Goal: Task Accomplishment & Management: Manage account settings

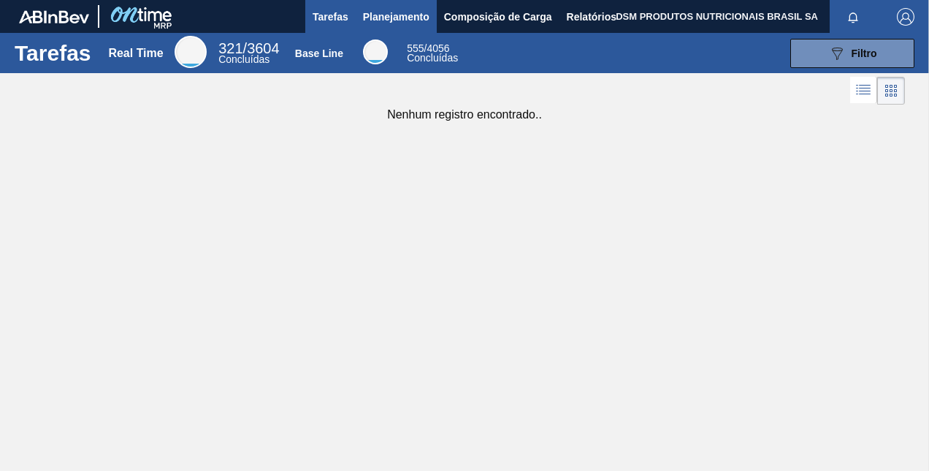
click at [387, 21] on span "Planejamento" at bounding box center [396, 17] width 66 height 18
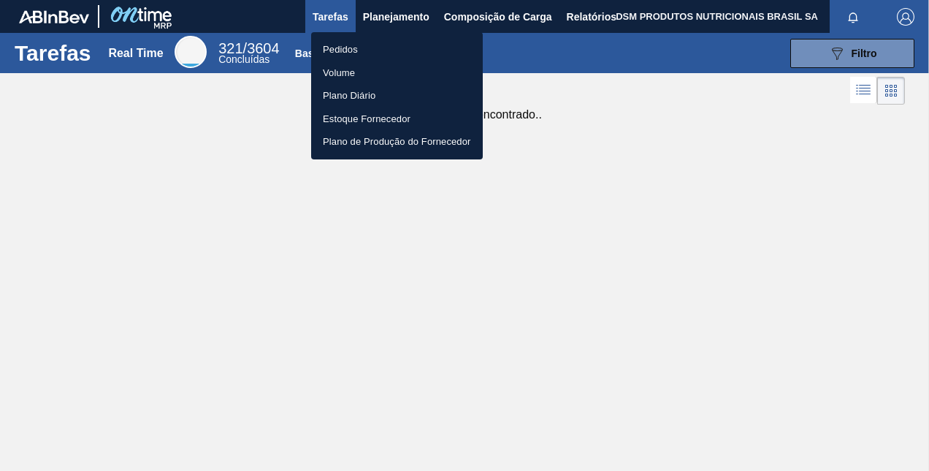
click at [348, 44] on li "Pedidos" at bounding box center [397, 49] width 172 height 23
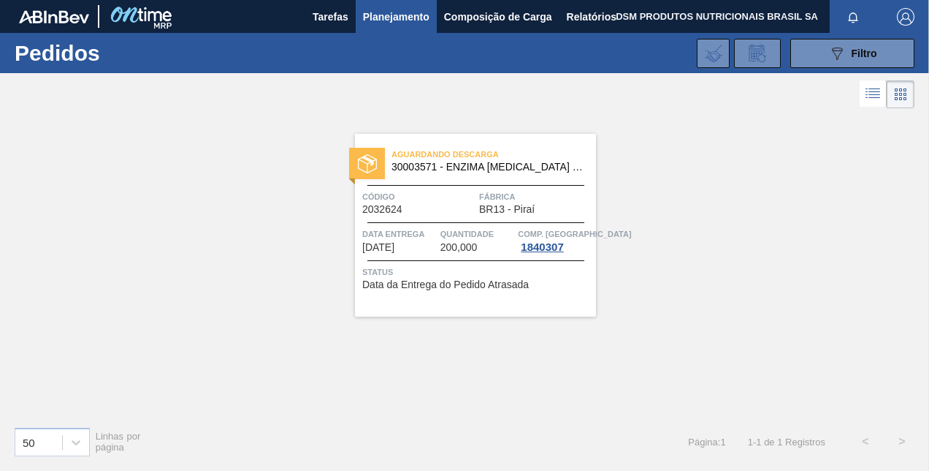
click at [449, 279] on span "Data da Entrega do Pedido Atrasada" at bounding box center [445, 284] width 167 height 11
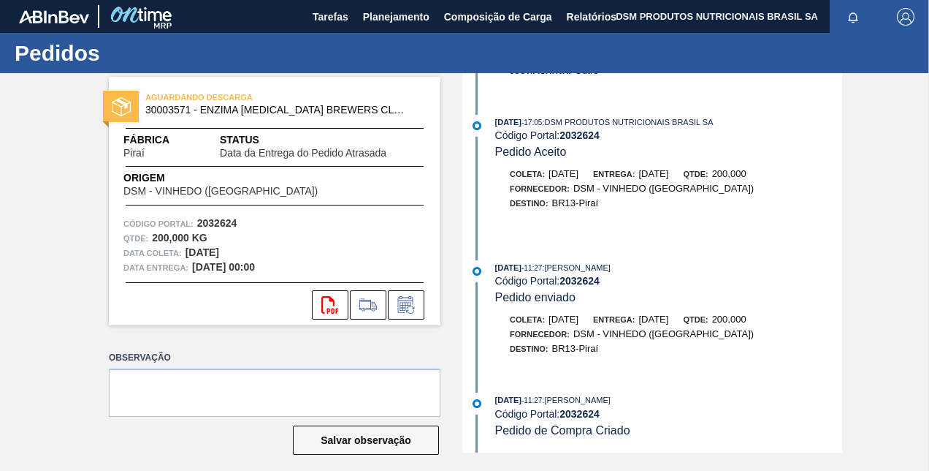
scroll to position [1468, 0]
click at [330, 307] on icon "svg{fill:#ff0000}" at bounding box center [331, 305] width 18 height 18
click at [365, 16] on span "Planejamento" at bounding box center [396, 17] width 66 height 18
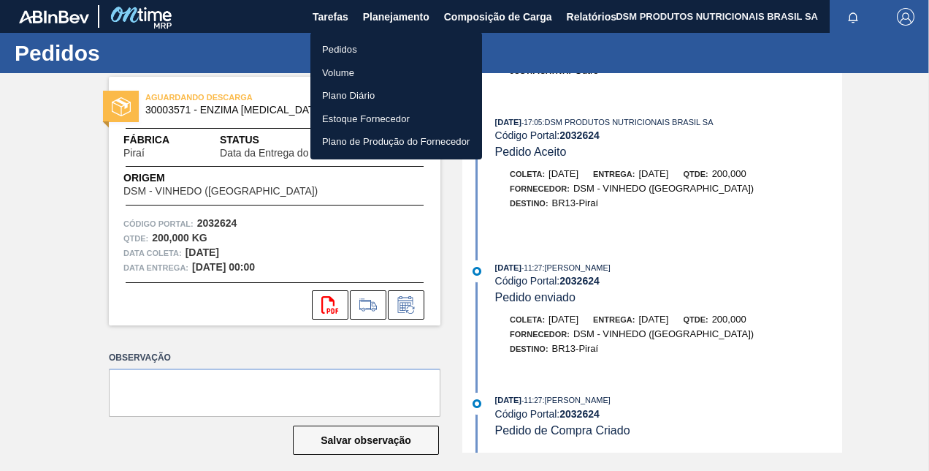
click at [326, 13] on div at bounding box center [464, 235] width 929 height 471
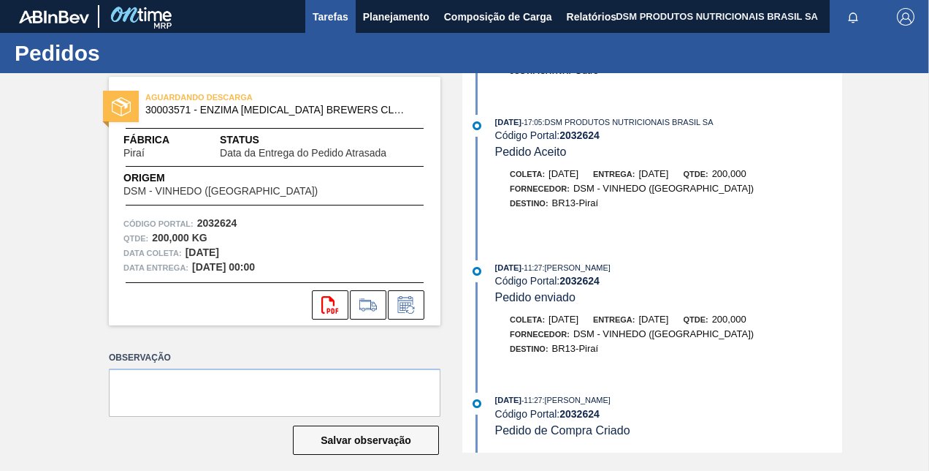
click at [326, 21] on span "Tarefas" at bounding box center [331, 17] width 36 height 18
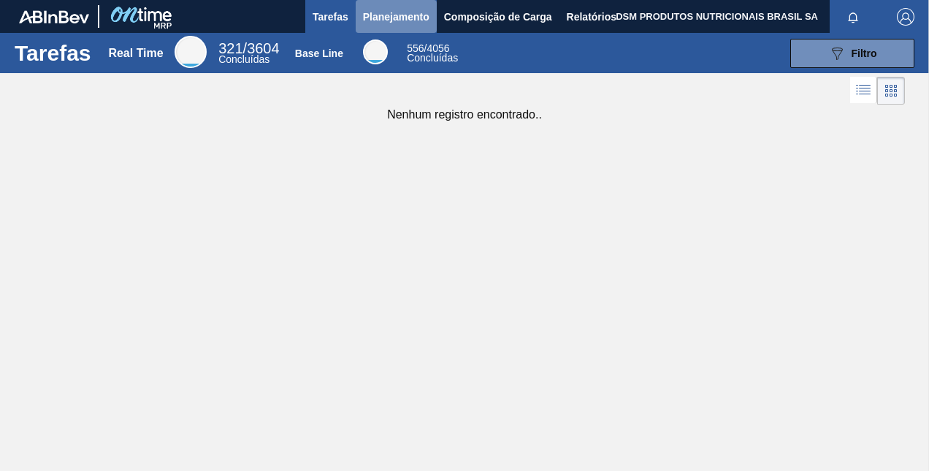
click at [379, 11] on span "Planejamento" at bounding box center [396, 17] width 66 height 18
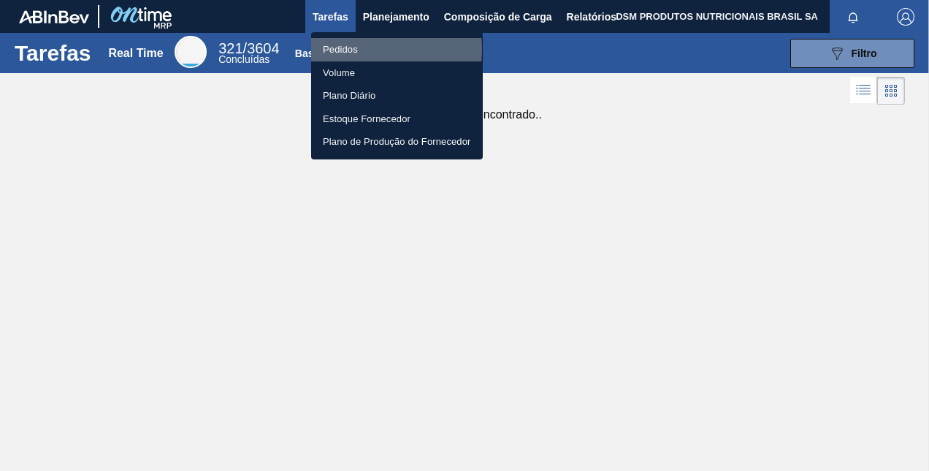
click at [354, 49] on li "Pedidos" at bounding box center [397, 49] width 172 height 23
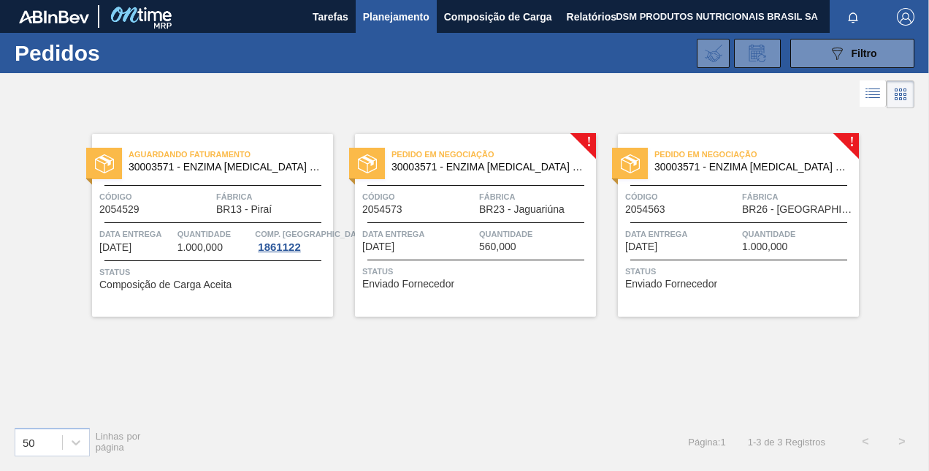
click at [438, 278] on span "Enviado Fornecedor" at bounding box center [408, 283] width 92 height 11
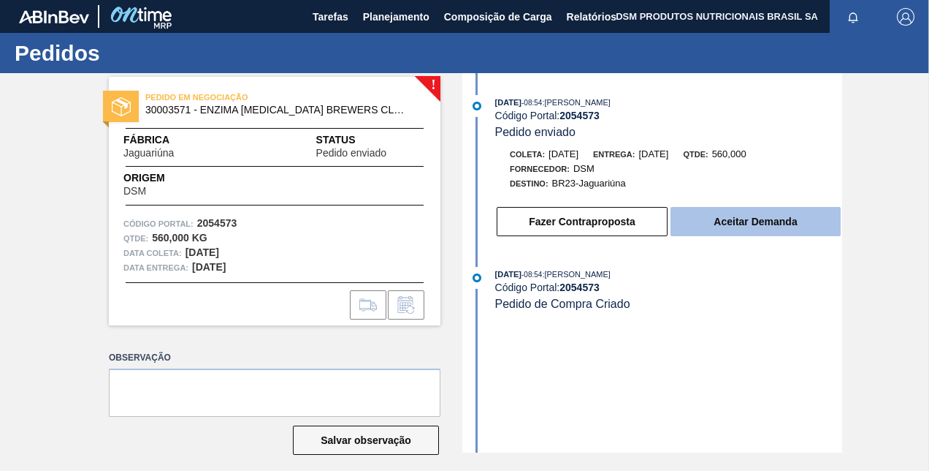
click at [744, 221] on button "Aceitar Demanda" at bounding box center [756, 221] width 170 height 29
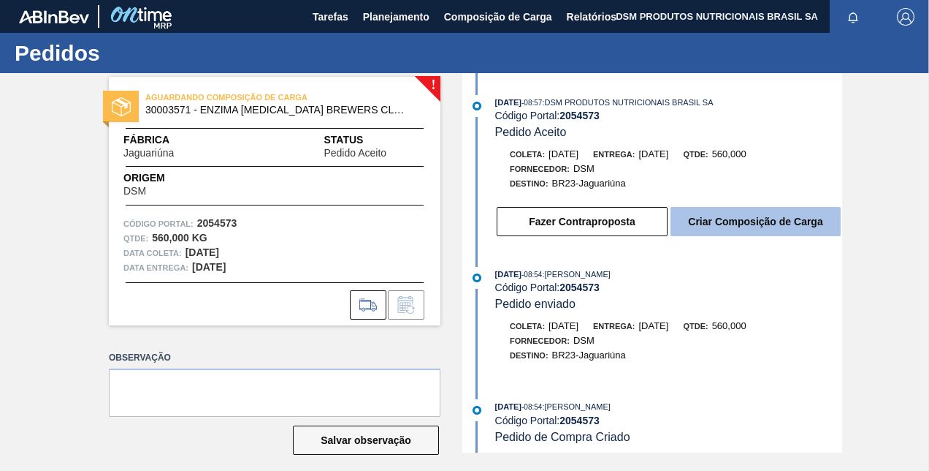
click at [719, 228] on button "Criar Composição de Carga" at bounding box center [756, 221] width 170 height 29
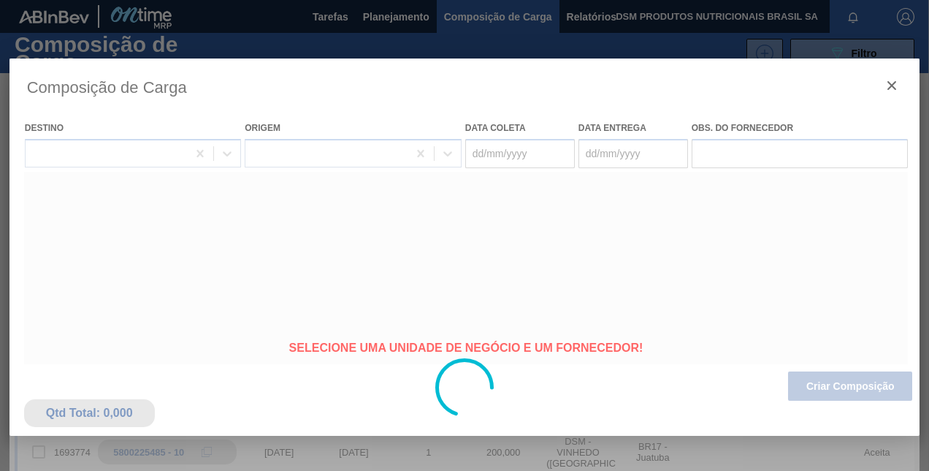
type coleta "16/10/2025"
type Entrega "[DATE]"
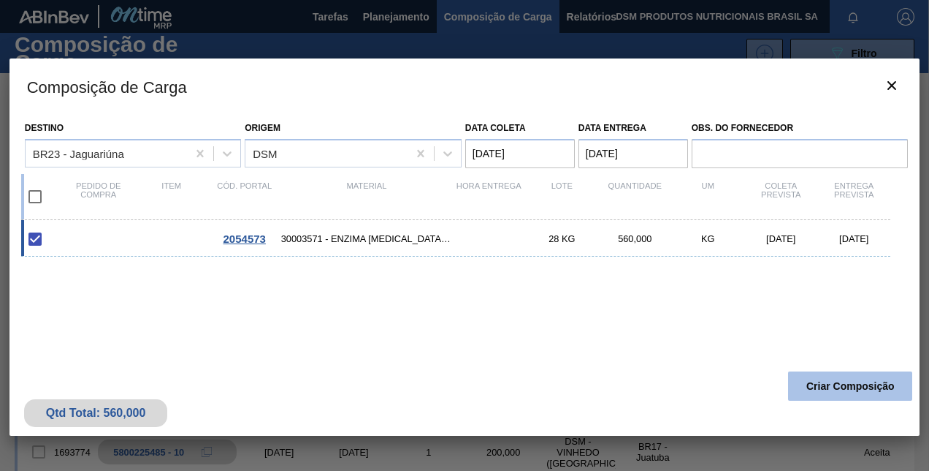
click at [820, 391] on button "Criar Composição" at bounding box center [850, 385] width 124 height 29
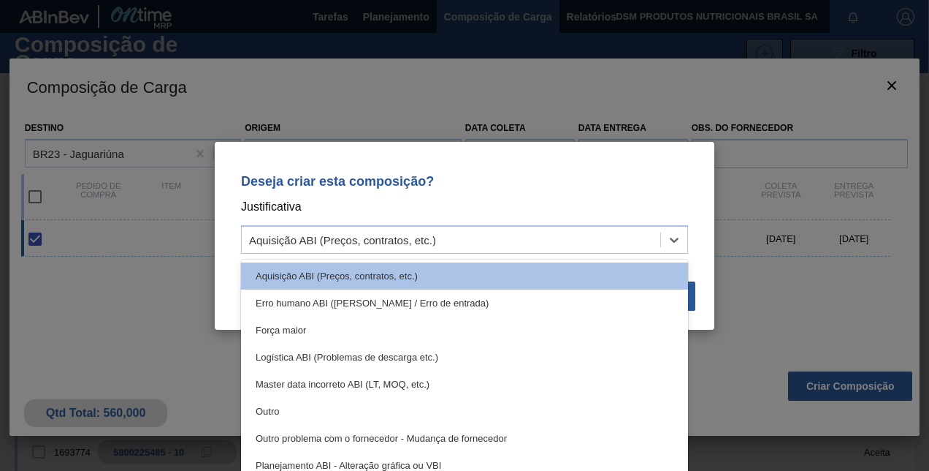
drag, startPoint x: 395, startPoint y: 243, endPoint x: 382, endPoint y: 257, distance: 18.6
click at [393, 243] on div "Aquisição ABI (Preços, contratos, etc.)" at bounding box center [342, 239] width 187 height 12
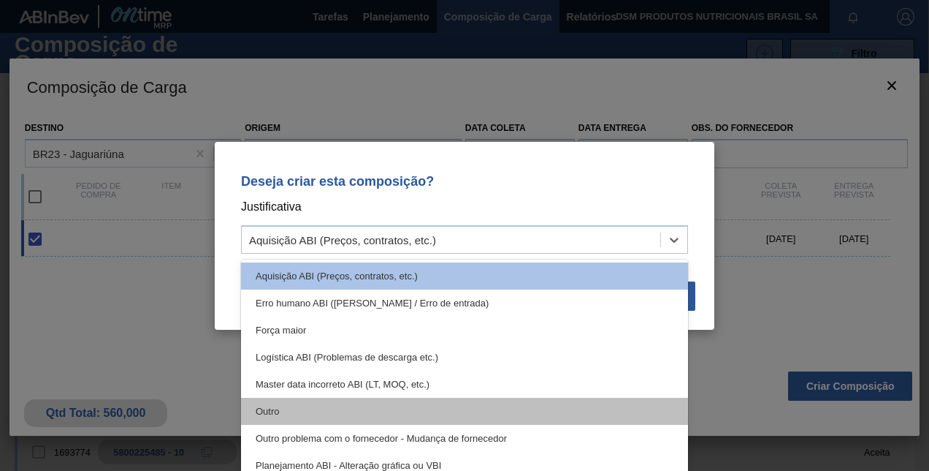
click at [311, 402] on div "Outro" at bounding box center [464, 411] width 447 height 27
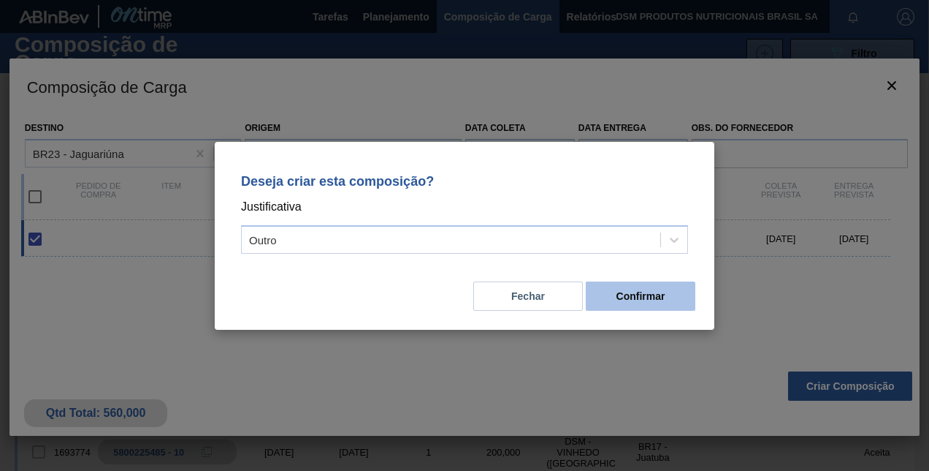
click at [643, 296] on button "Confirmar" at bounding box center [641, 295] width 110 height 29
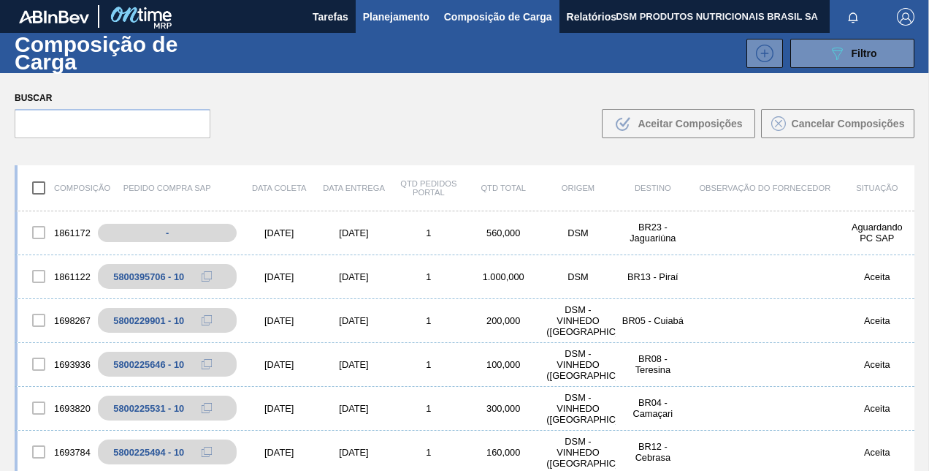
click at [400, 15] on span "Planejamento" at bounding box center [396, 17] width 66 height 18
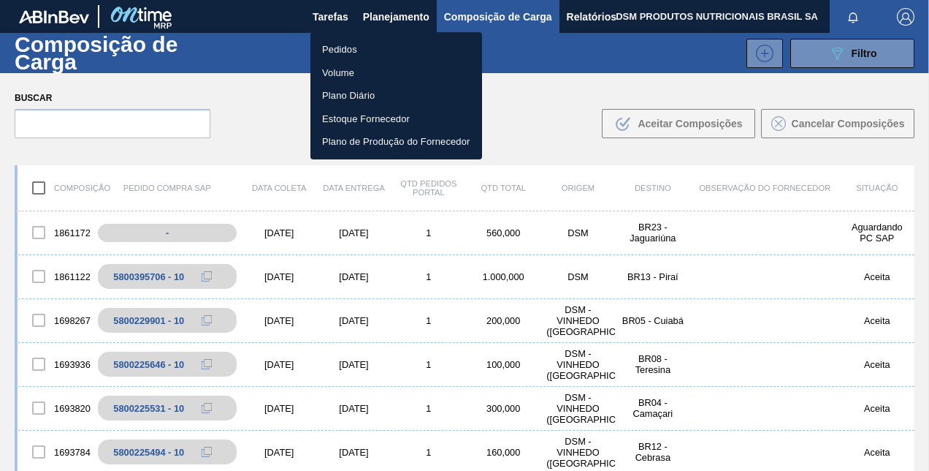
click at [360, 46] on li "Pedidos" at bounding box center [397, 49] width 172 height 23
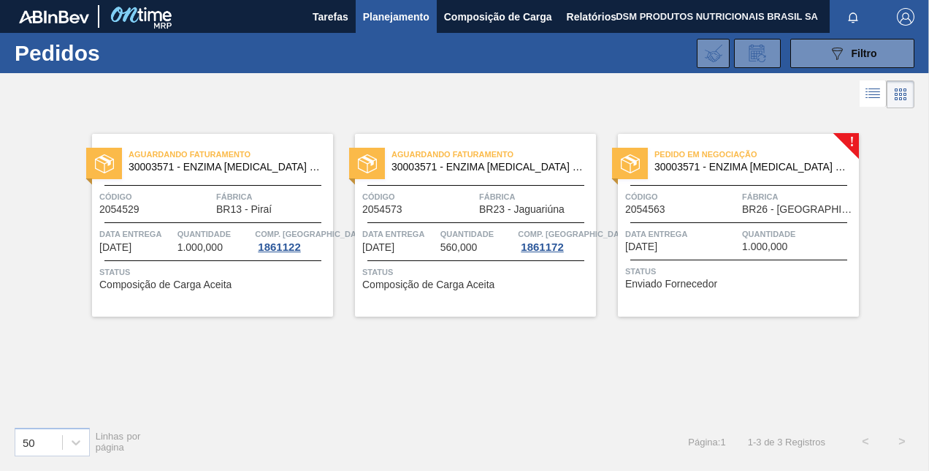
click at [447, 270] on span "Status" at bounding box center [477, 272] width 230 height 15
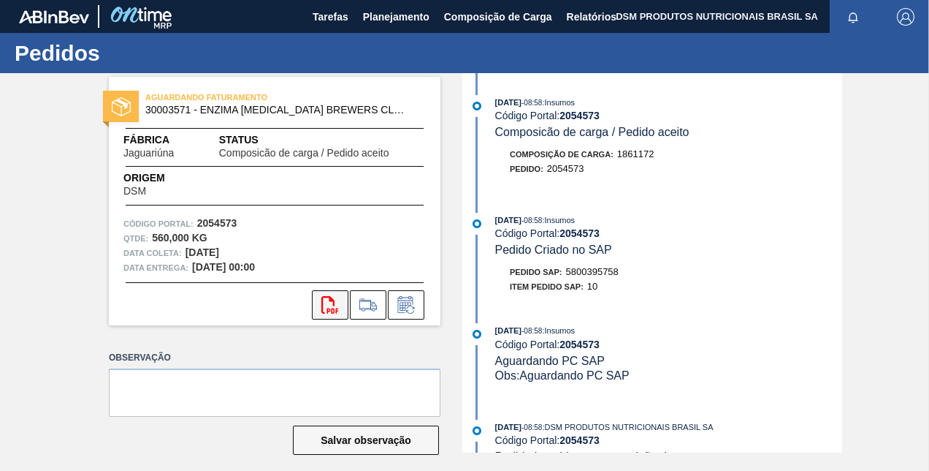
click at [330, 302] on icon "svg{fill:#ff0000}" at bounding box center [331, 305] width 18 height 18
click at [401, 13] on span "Planejamento" at bounding box center [396, 17] width 66 height 18
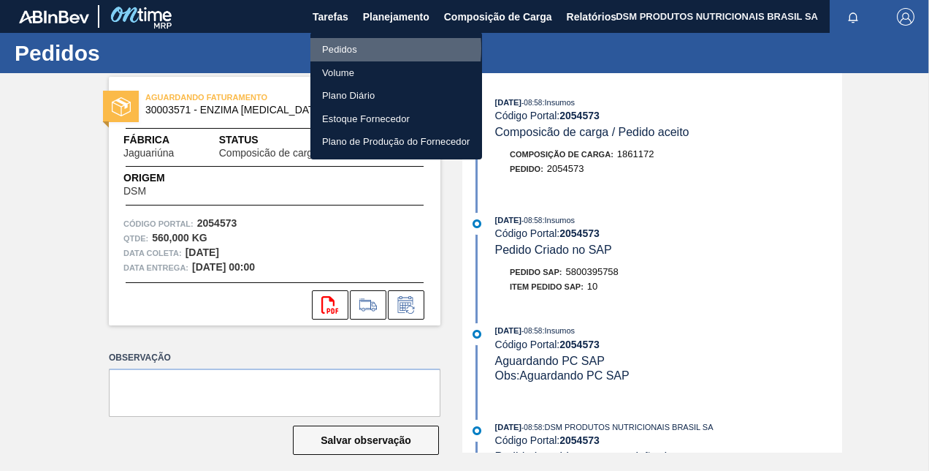
click at [352, 48] on li "Pedidos" at bounding box center [397, 49] width 172 height 23
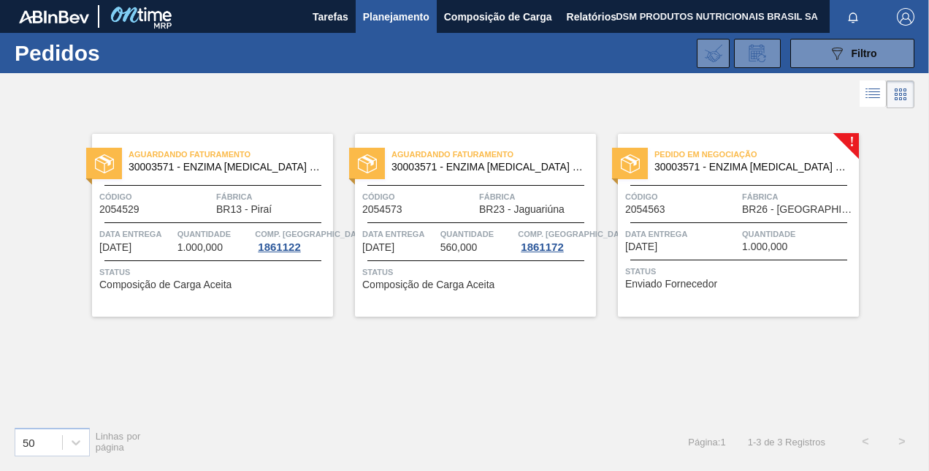
click at [691, 273] on span "Status" at bounding box center [740, 271] width 230 height 15
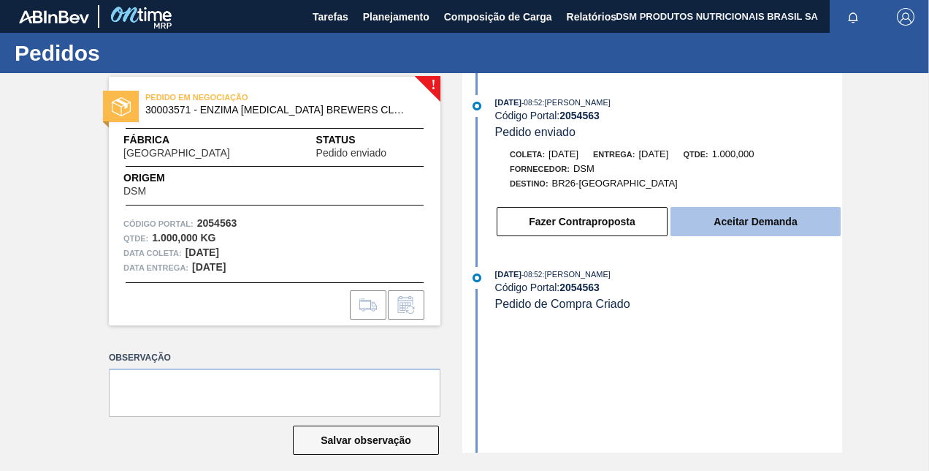
click at [743, 219] on button "Aceitar Demanda" at bounding box center [756, 221] width 170 height 29
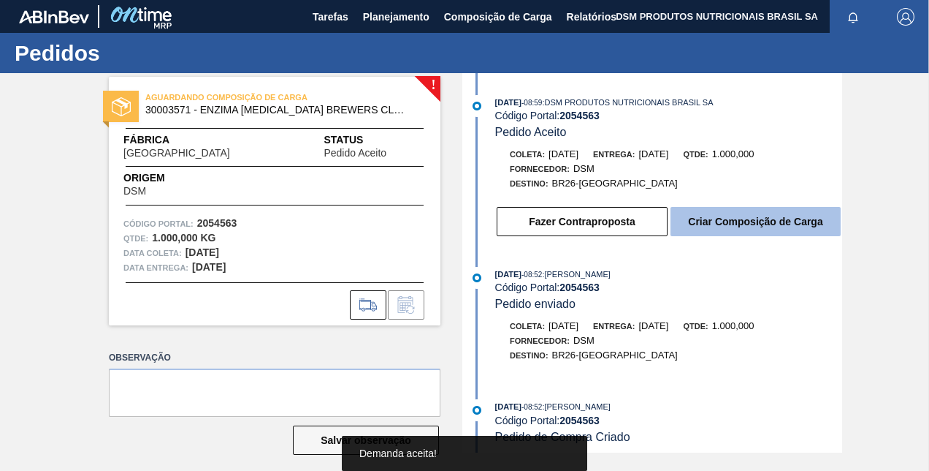
click at [715, 226] on button "Criar Composição de Carga" at bounding box center [756, 221] width 170 height 29
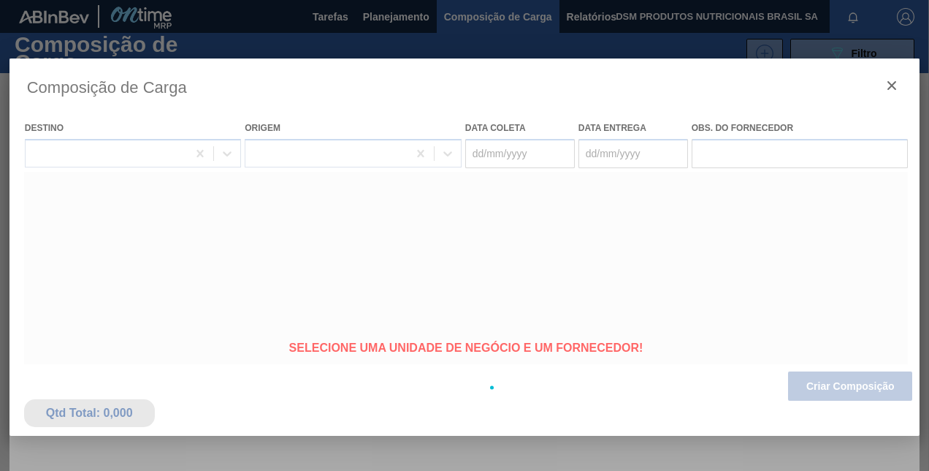
type coleta "16/10/2025"
type Entrega "[DATE]"
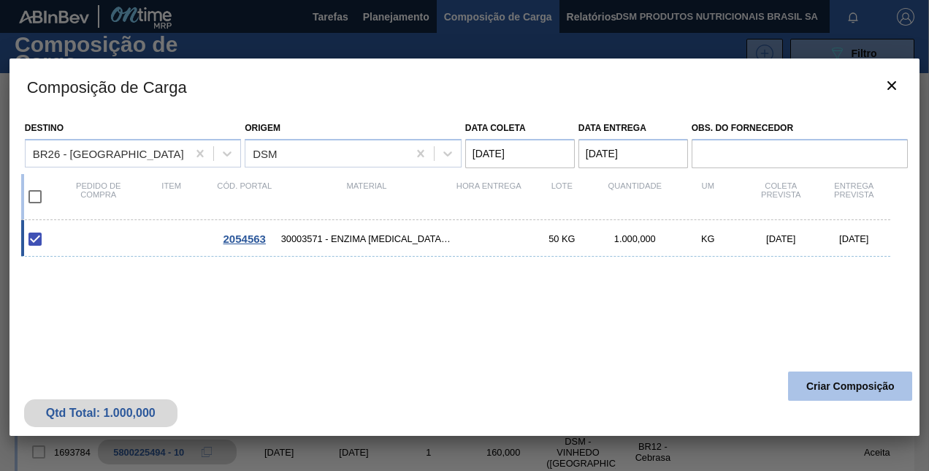
click at [841, 381] on button "Criar Composição" at bounding box center [850, 385] width 124 height 29
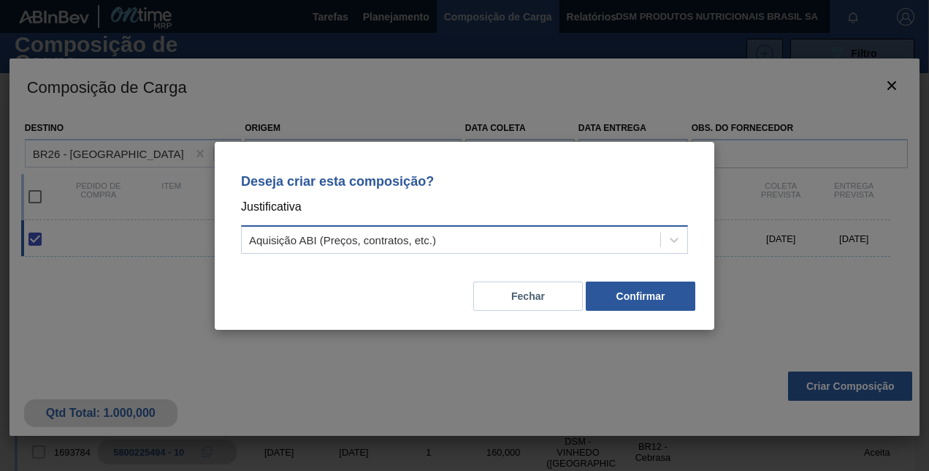
click at [364, 243] on div "Aquisição ABI (Preços, contratos, etc.)" at bounding box center [342, 239] width 187 height 12
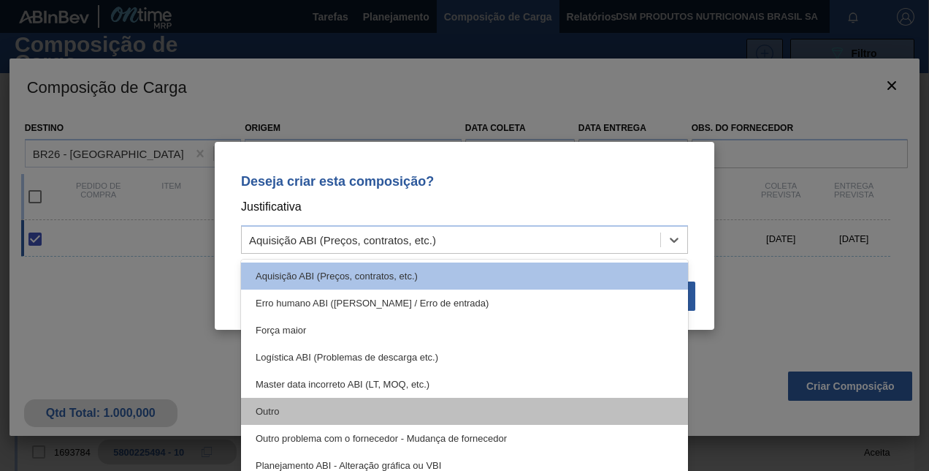
click at [312, 409] on div "Outro" at bounding box center [464, 411] width 447 height 27
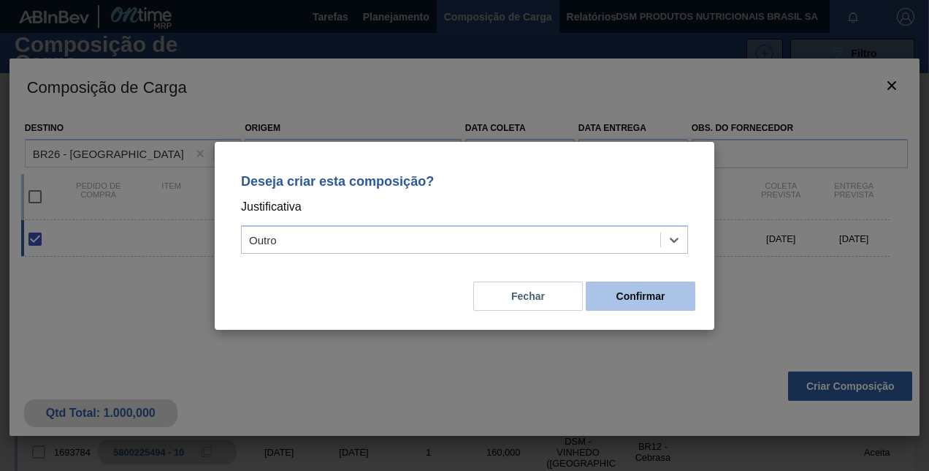
click at [644, 297] on button "Confirmar" at bounding box center [641, 295] width 110 height 29
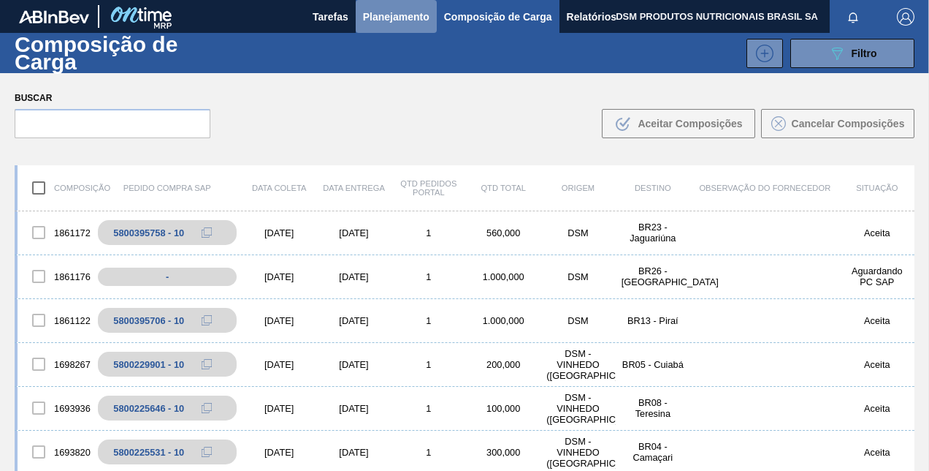
click at [398, 12] on span "Planejamento" at bounding box center [396, 17] width 66 height 18
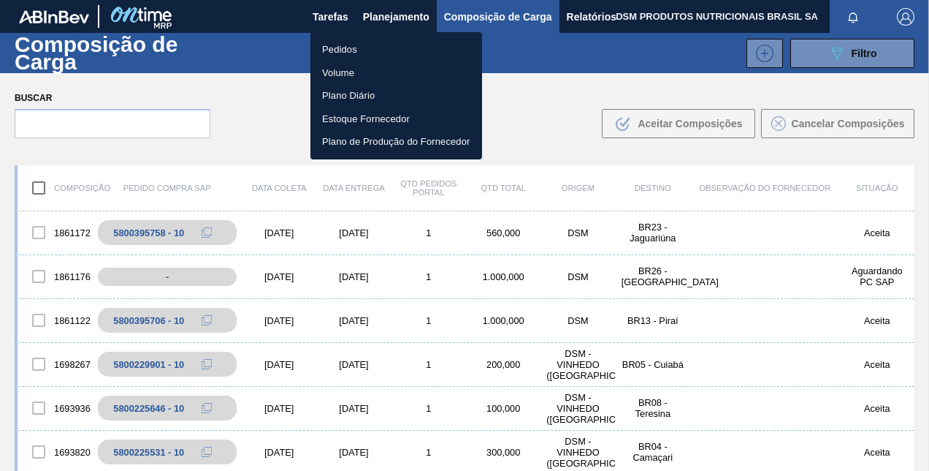
click at [358, 49] on li "Pedidos" at bounding box center [397, 49] width 172 height 23
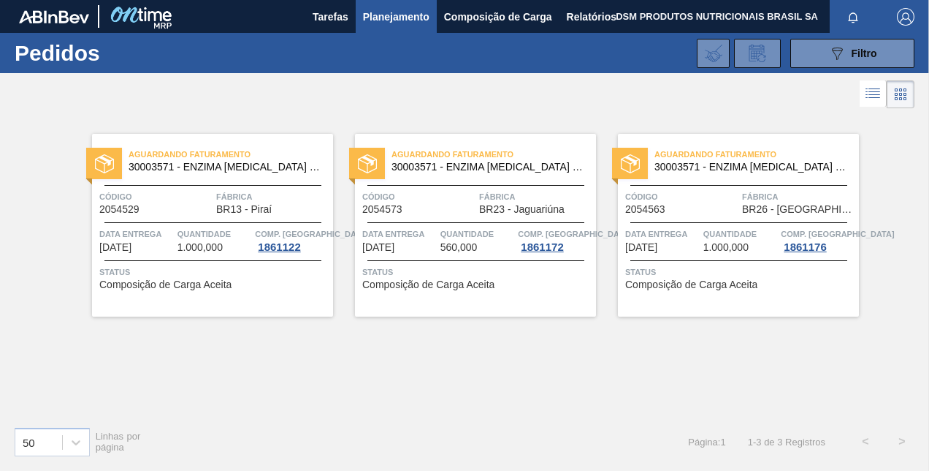
click at [695, 283] on span "Composição de Carga Aceita" at bounding box center [691, 284] width 132 height 11
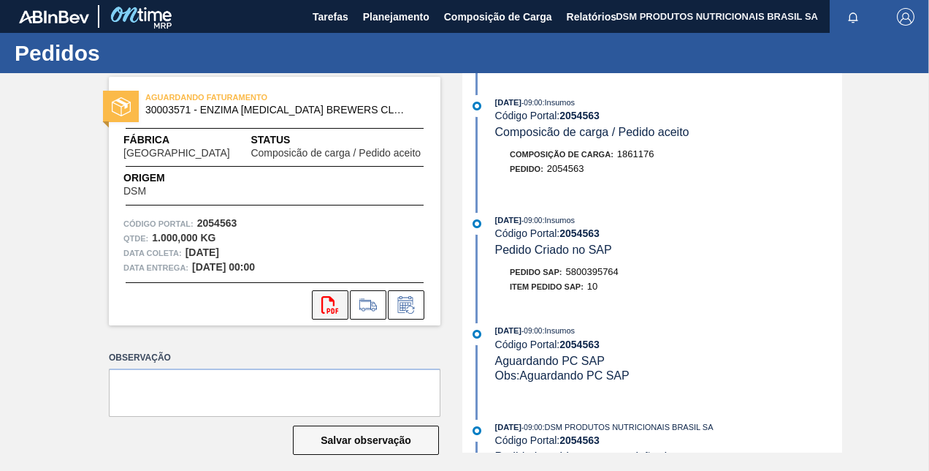
click at [332, 304] on icon "svg{fill:#ff0000}" at bounding box center [331, 305] width 18 height 18
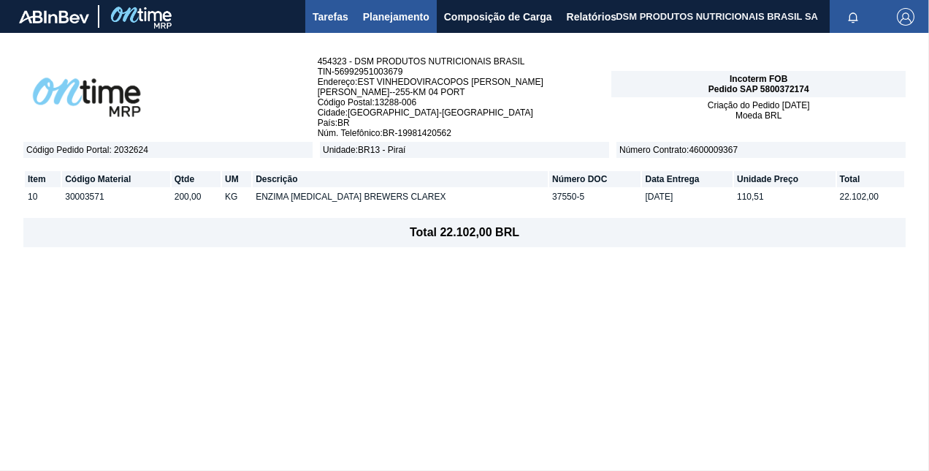
click at [322, 18] on span "Tarefas" at bounding box center [331, 17] width 36 height 18
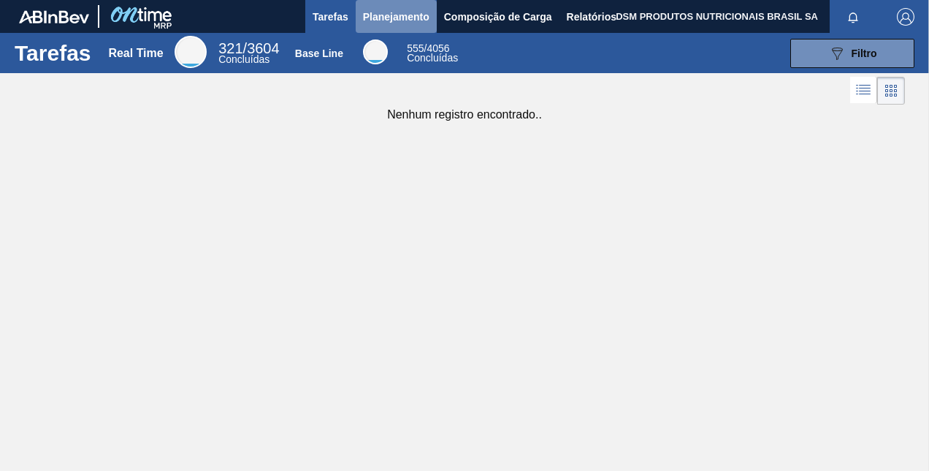
click at [408, 18] on span "Planejamento" at bounding box center [396, 17] width 66 height 18
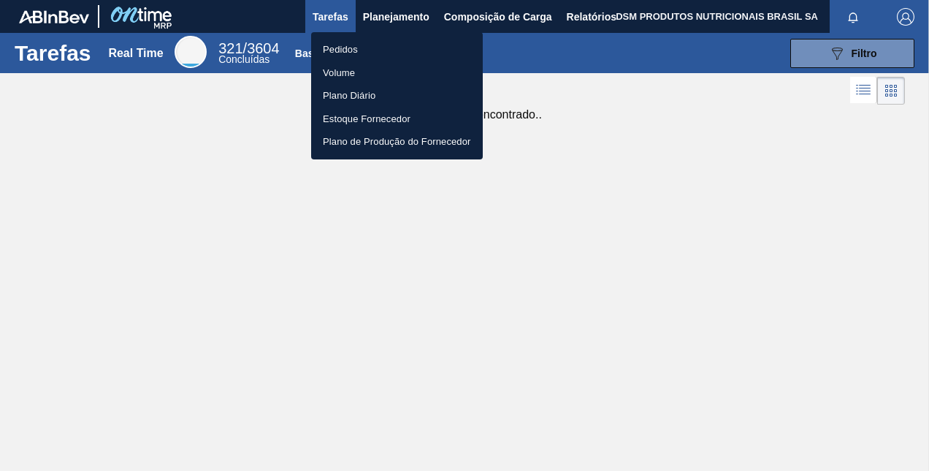
click at [366, 47] on li "Pedidos" at bounding box center [397, 49] width 172 height 23
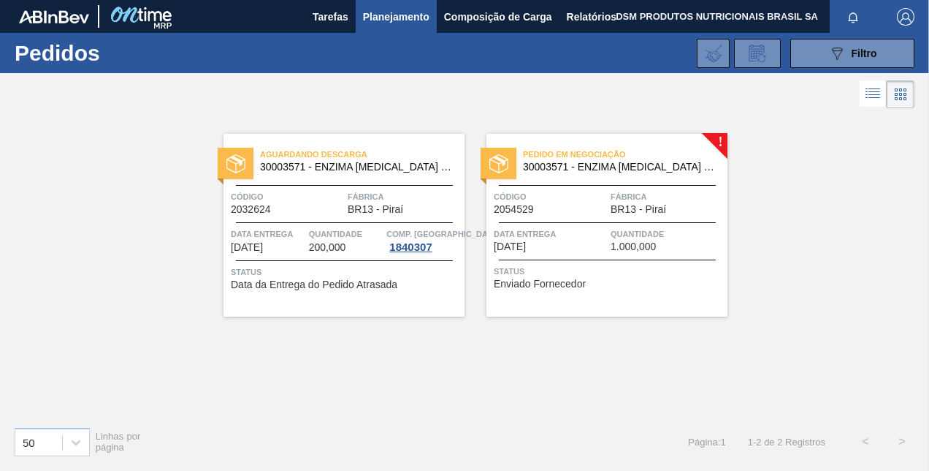
click at [576, 268] on span "Status" at bounding box center [609, 271] width 230 height 15
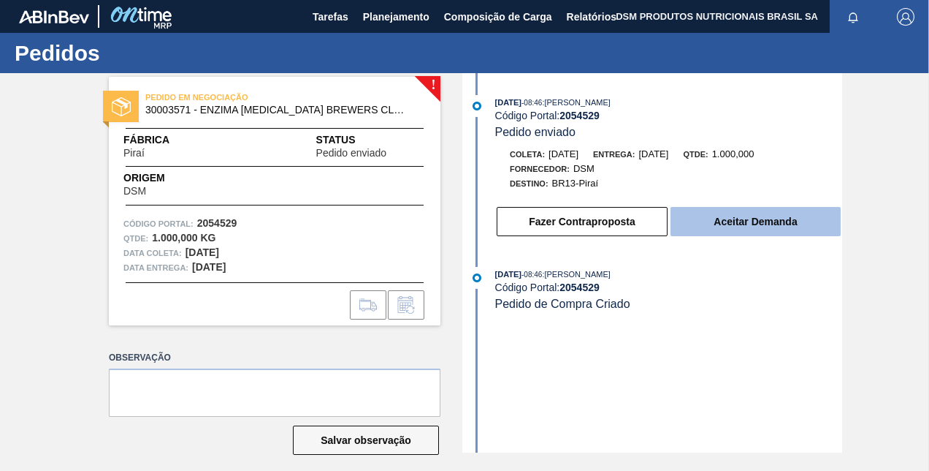
click at [766, 222] on button "Aceitar Demanda" at bounding box center [756, 221] width 170 height 29
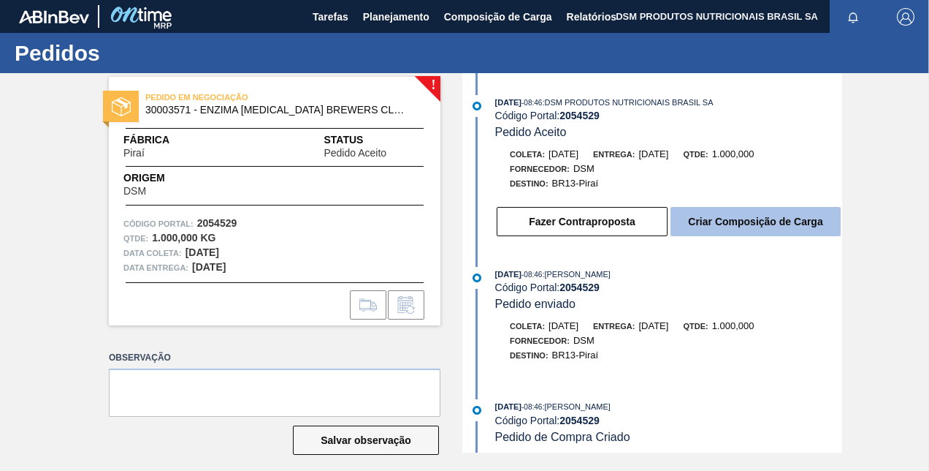
click at [706, 213] on button "Criar Composição de Carga" at bounding box center [756, 221] width 170 height 29
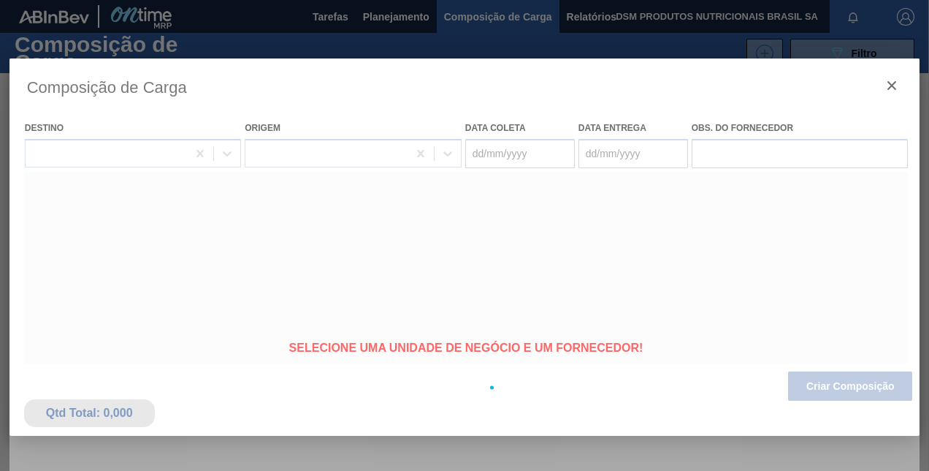
type coleta "15/10/2025"
type Entrega "16/10/2025"
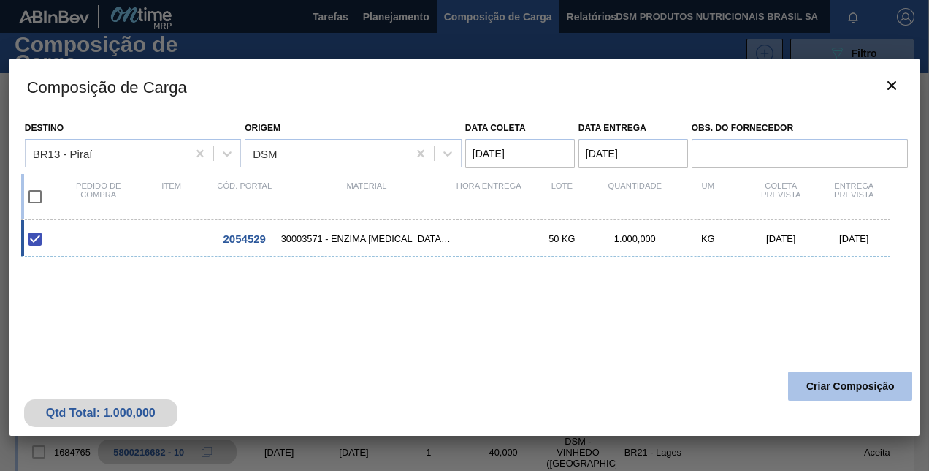
click at [807, 378] on button "Criar Composição" at bounding box center [850, 385] width 124 height 29
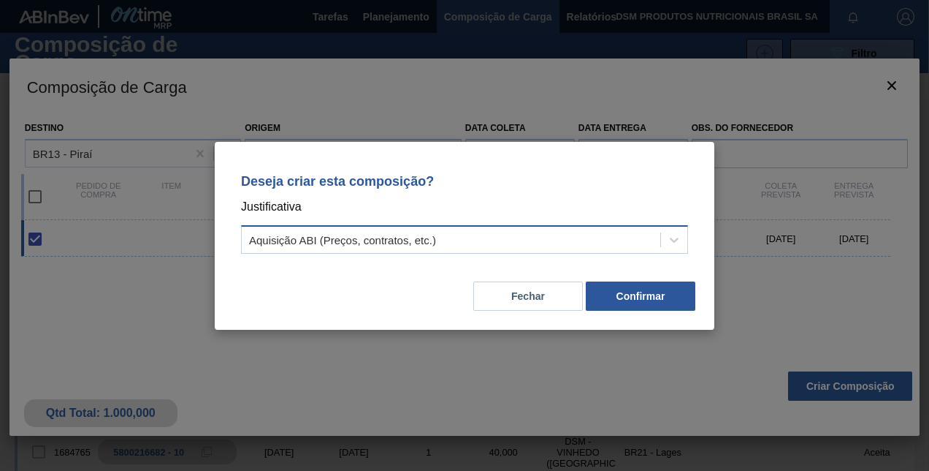
click at [519, 237] on div "Aquisição ABI (Preços, contratos, etc.)" at bounding box center [451, 239] width 419 height 21
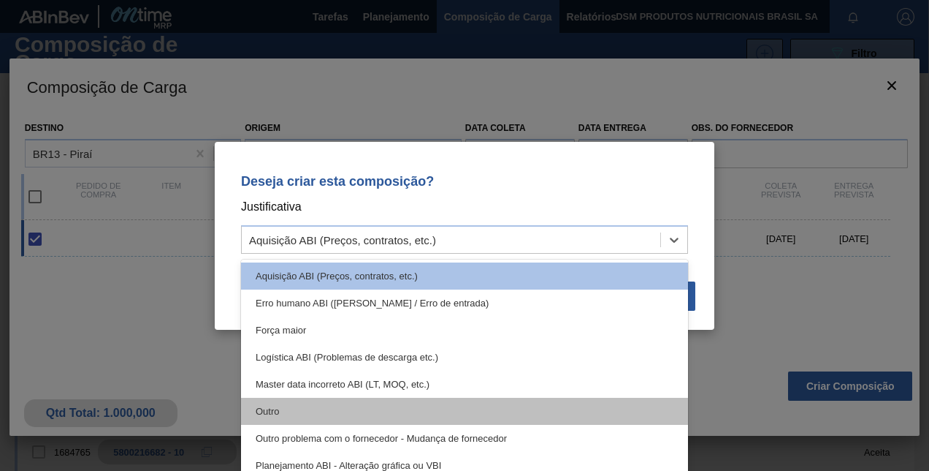
click at [360, 411] on div "Outro" at bounding box center [464, 411] width 447 height 27
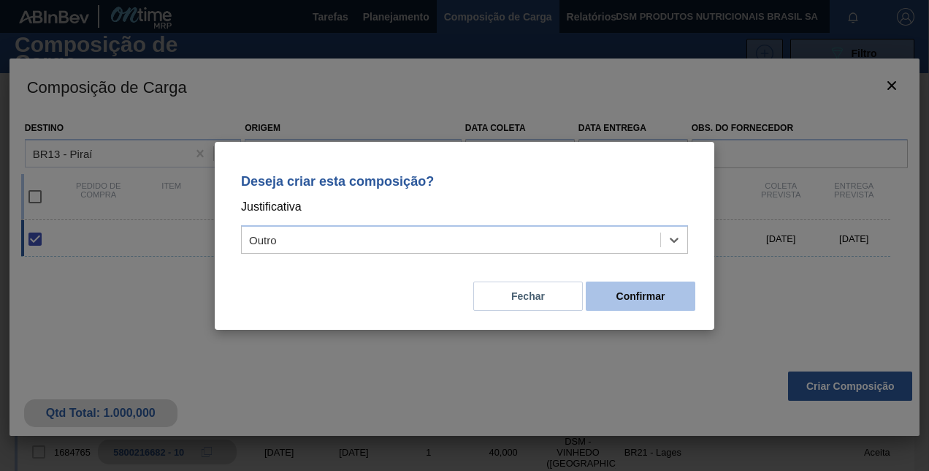
click at [615, 291] on button "Confirmar" at bounding box center [641, 295] width 110 height 29
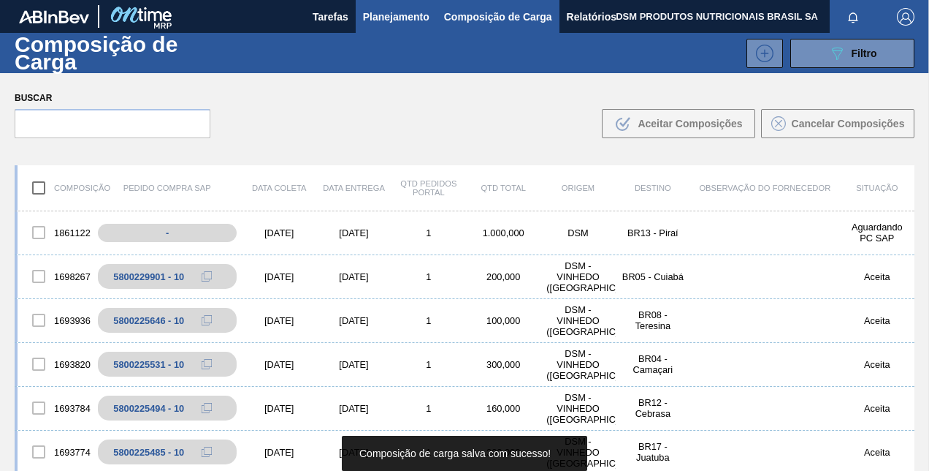
click at [371, 23] on span "Planejamento" at bounding box center [396, 17] width 66 height 18
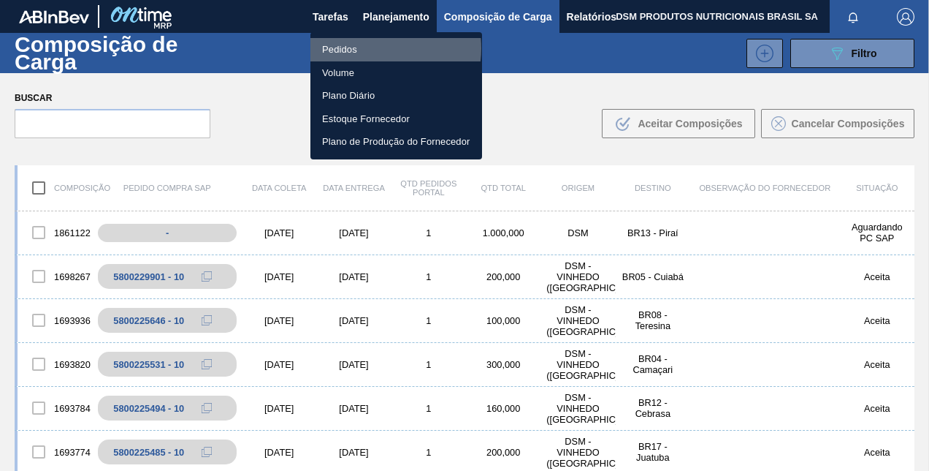
click at [373, 48] on li "Pedidos" at bounding box center [397, 49] width 172 height 23
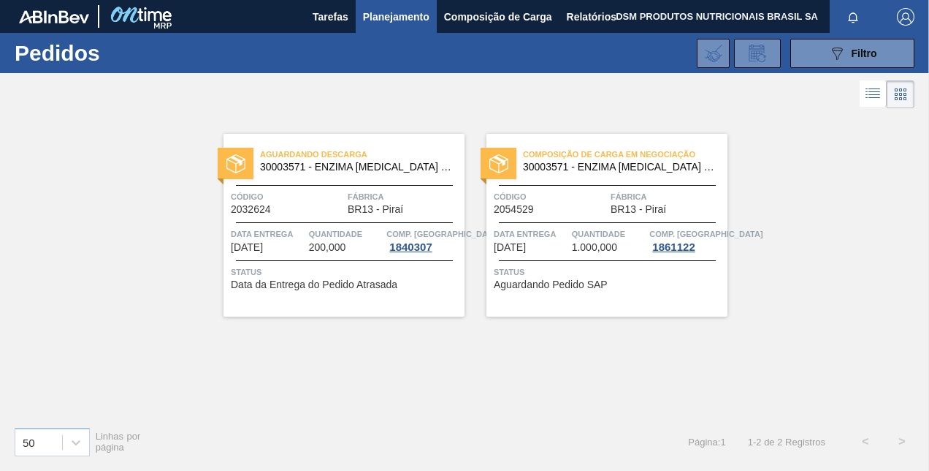
click at [549, 262] on div "Composição de Carga em Negociação 30003571 - ENZIMA PROTEASE BREWERS CLAREX Cód…" at bounding box center [607, 225] width 241 height 183
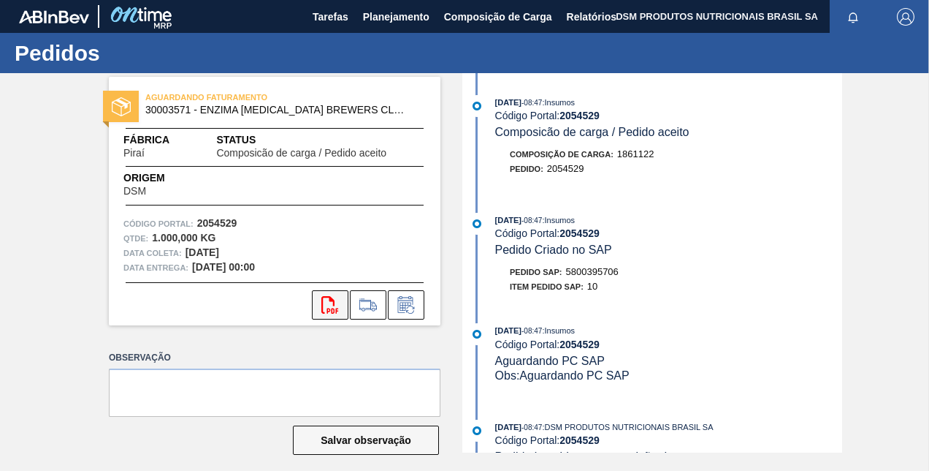
click at [332, 311] on icon "svg{fill:#ff0000}" at bounding box center [331, 305] width 18 height 18
